Goal: Task Accomplishment & Management: Manage account settings

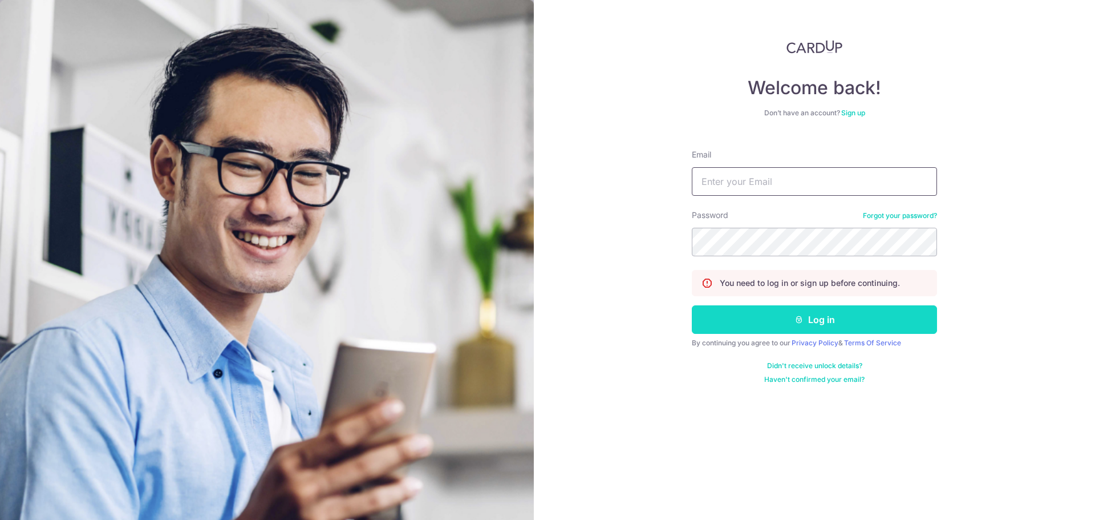
type input "[EMAIL_ADDRESS][DOMAIN_NAME]"
click at [750, 317] on button "Log in" at bounding box center [814, 319] width 245 height 29
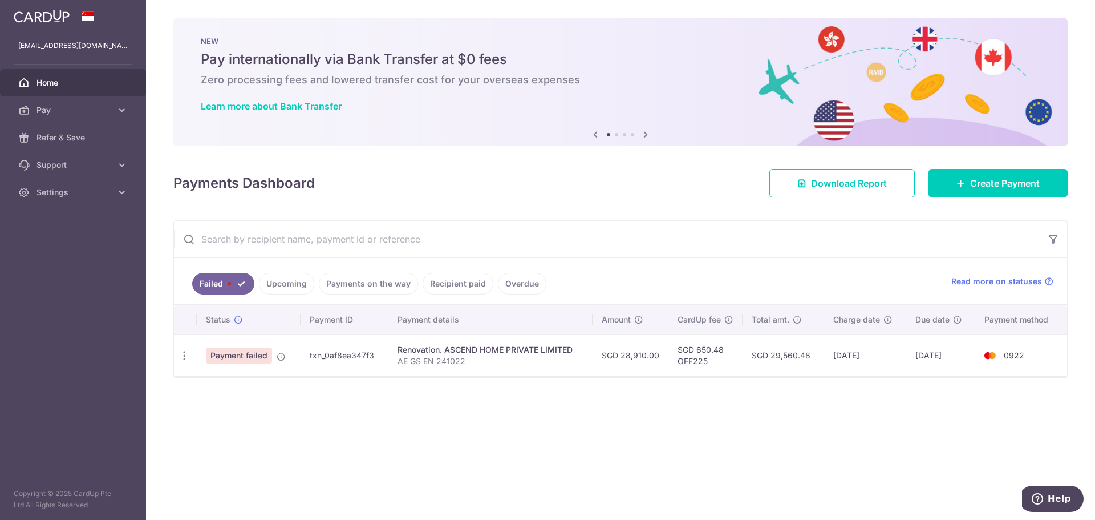
click at [276, 290] on link "Upcoming" at bounding box center [286, 284] width 55 height 22
